Goal: Communication & Community: Answer question/provide support

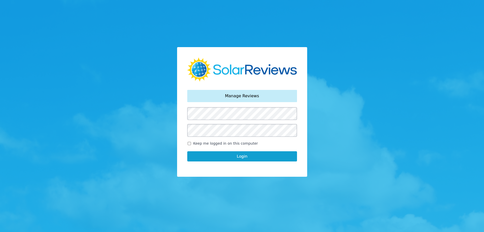
click at [247, 155] on button "Login" at bounding box center [242, 156] width 110 height 10
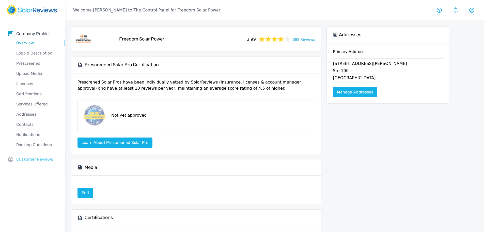
click at [38, 158] on p "Customer Reviews" at bounding box center [34, 159] width 37 height 6
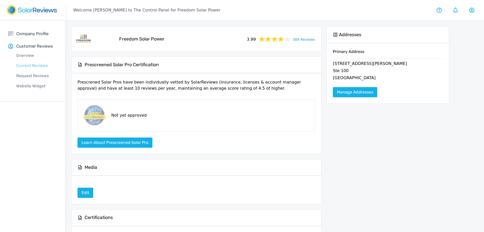
click at [35, 65] on p "Current Reviews" at bounding box center [36, 66] width 57 height 6
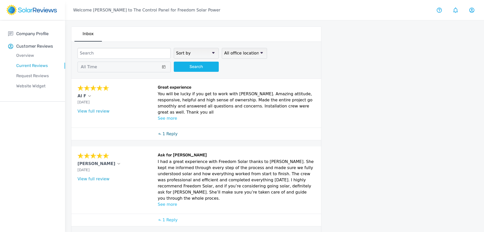
click at [170, 131] on p "1 Reply" at bounding box center [170, 134] width 15 height 6
